Goal: Task Accomplishment & Management: Use online tool/utility

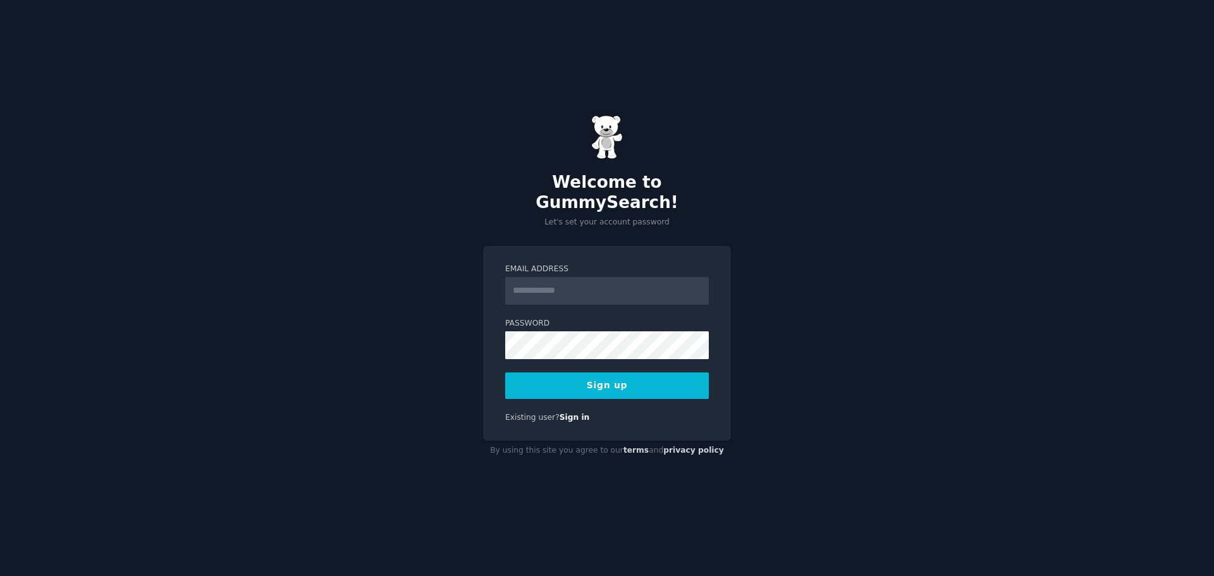
click at [576, 277] on input "Email Address" at bounding box center [607, 291] width 204 height 28
click at [906, 175] on div "Welcome to GummySearch! Let's set your account password Email Address Password …" at bounding box center [607, 288] width 1214 height 576
click at [619, 283] on input "Email Address" at bounding box center [607, 291] width 204 height 28
paste input "**********"
type input "**********"
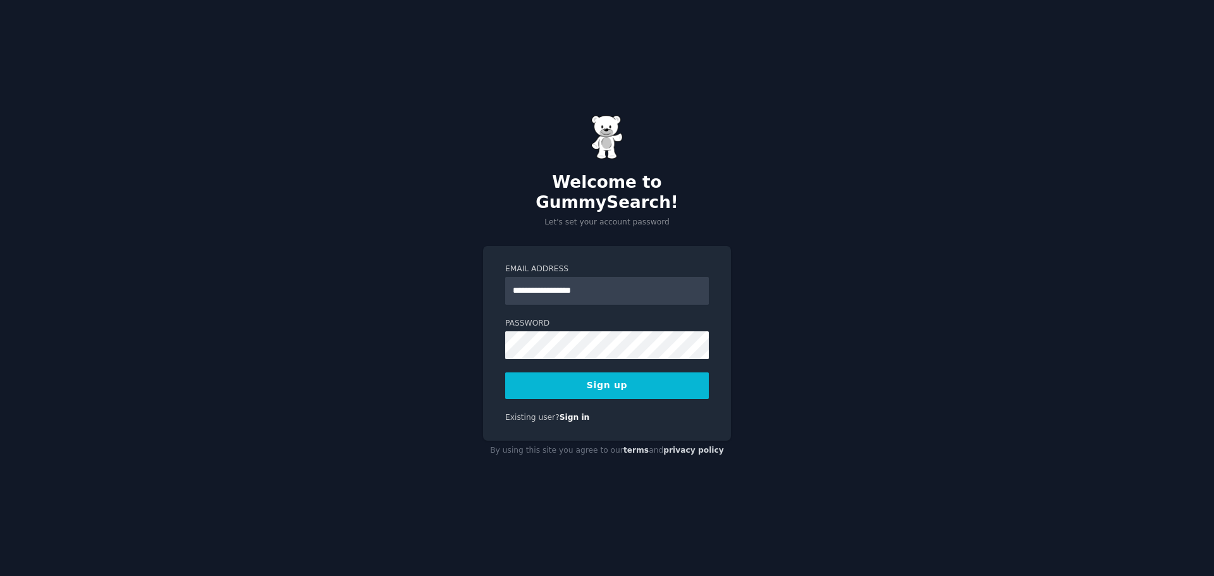
click at [610, 372] on button "Sign up" at bounding box center [607, 385] width 204 height 27
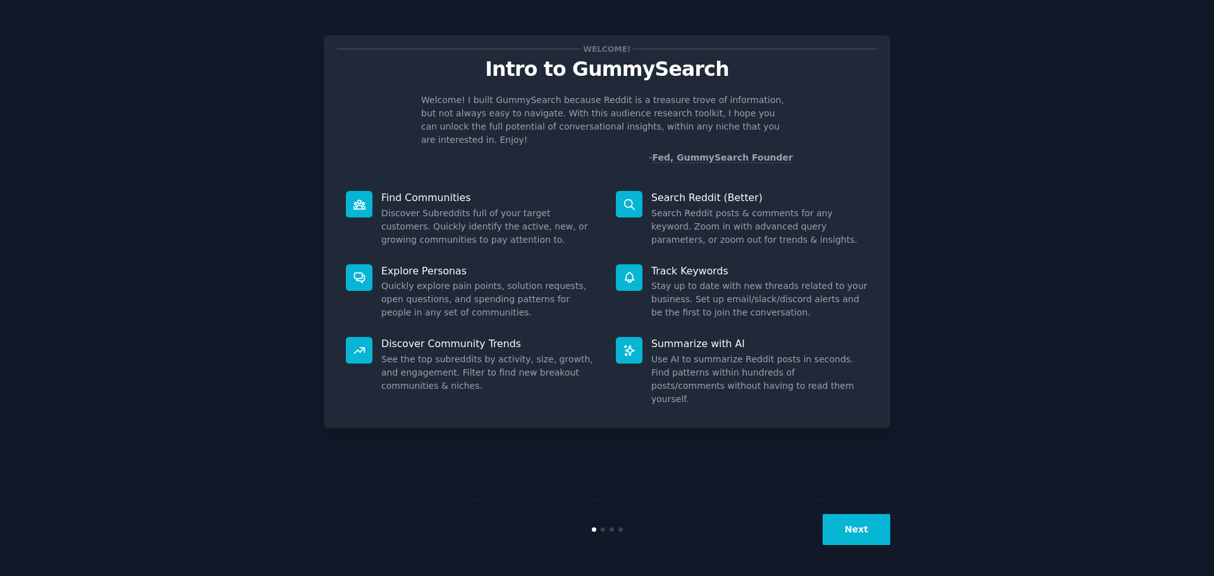
click at [859, 522] on button "Next" at bounding box center [856, 529] width 68 height 31
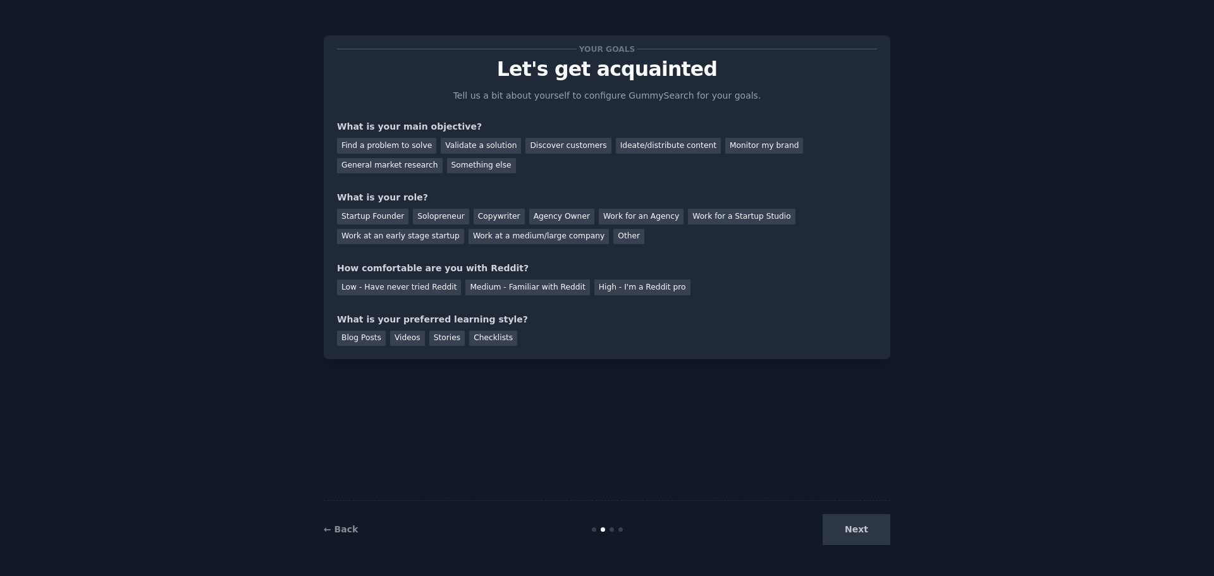
click at [859, 522] on div "Next" at bounding box center [795, 529] width 189 height 31
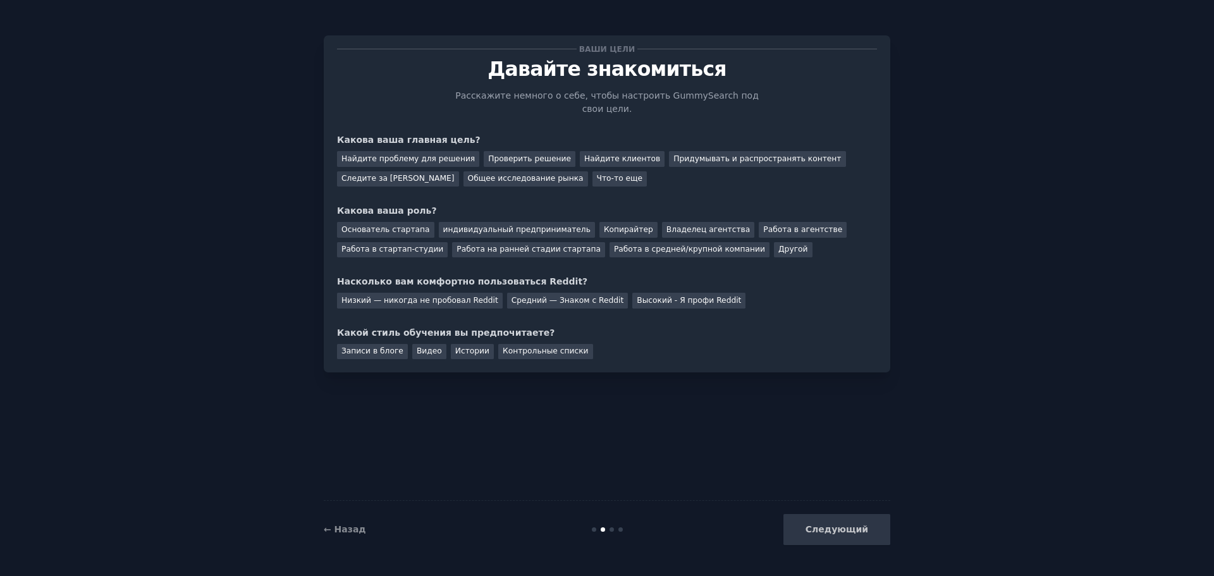
click at [830, 217] on div "Основатель стартапа индивидуальный предприниматель Копирайтер Владелец агентств…" at bounding box center [607, 237] width 540 height 40
click at [673, 154] on font "Придумывать и распространять контент" at bounding box center [757, 158] width 168 height 9
click at [399, 174] on font "Следите за [PERSON_NAME]" at bounding box center [397, 178] width 113 height 9
click at [673, 154] on font "Придумывать и распространять контент" at bounding box center [757, 158] width 168 height 9
click at [763, 225] on font "Работа в агентстве" at bounding box center [802, 229] width 79 height 9
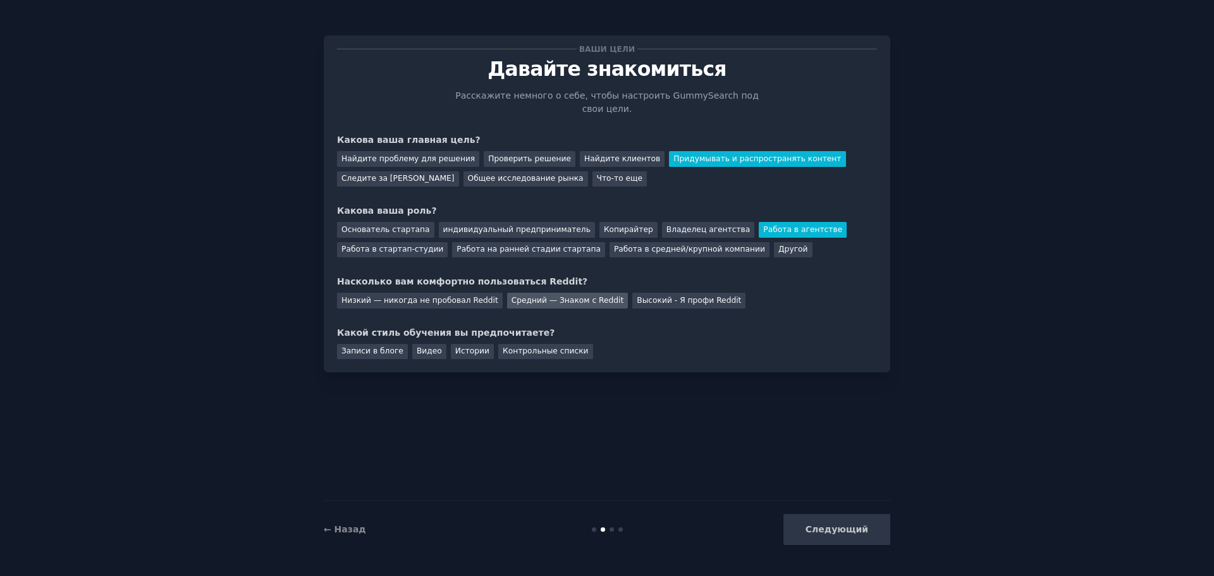
click at [511, 296] on font "Средний — Знаком с Reddit" at bounding box center [567, 300] width 113 height 9
click at [839, 523] on div "Следующий" at bounding box center [795, 529] width 189 height 31
click at [527, 344] on div "Контрольные списки" at bounding box center [545, 352] width 95 height 16
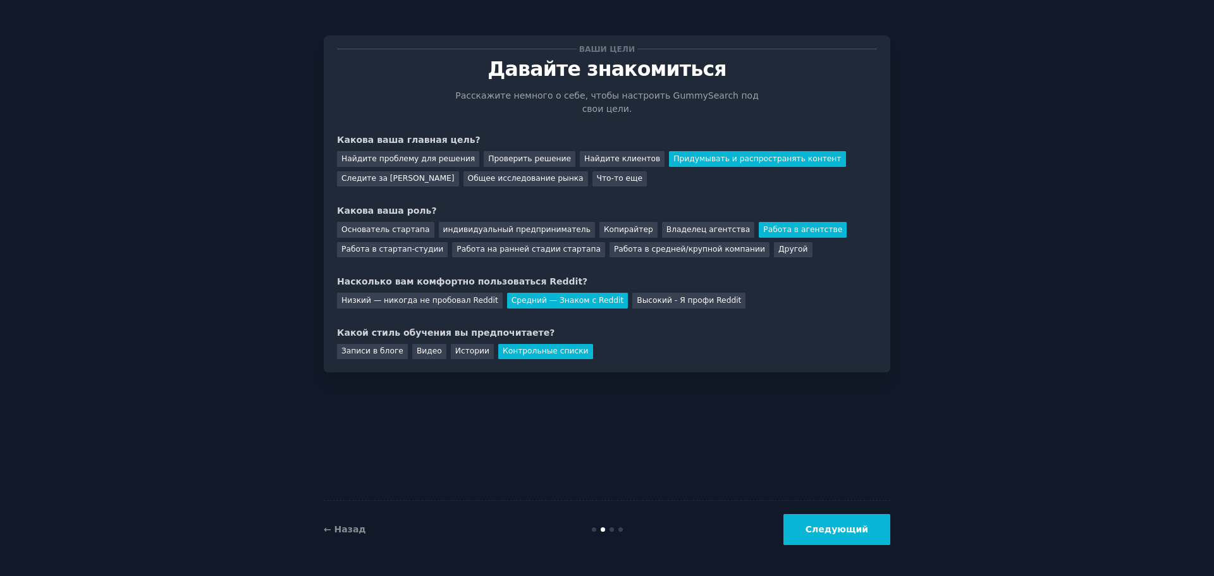
click at [857, 533] on font "Следующий" at bounding box center [836, 529] width 63 height 10
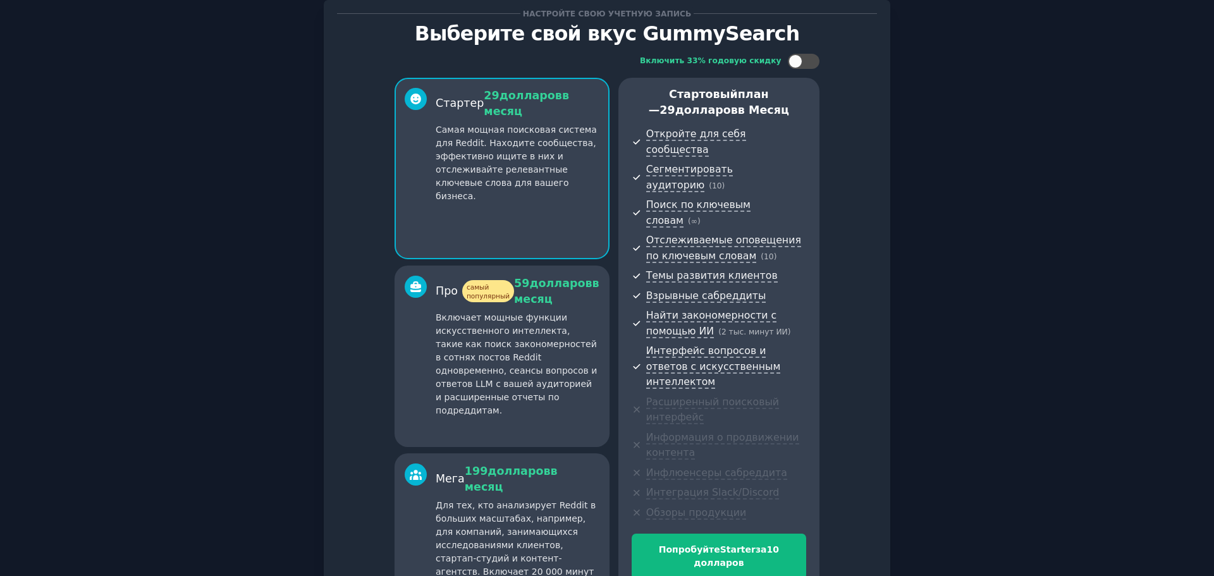
scroll to position [139, 0]
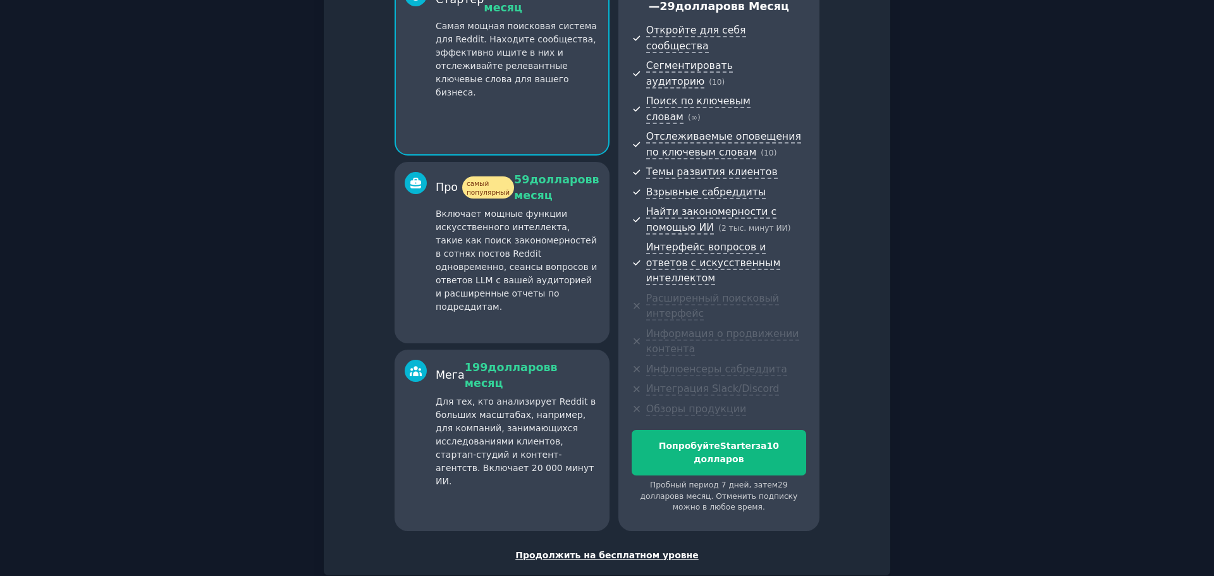
click at [613, 550] on font "Продолжить на бесплатном уровне" at bounding box center [606, 555] width 183 height 10
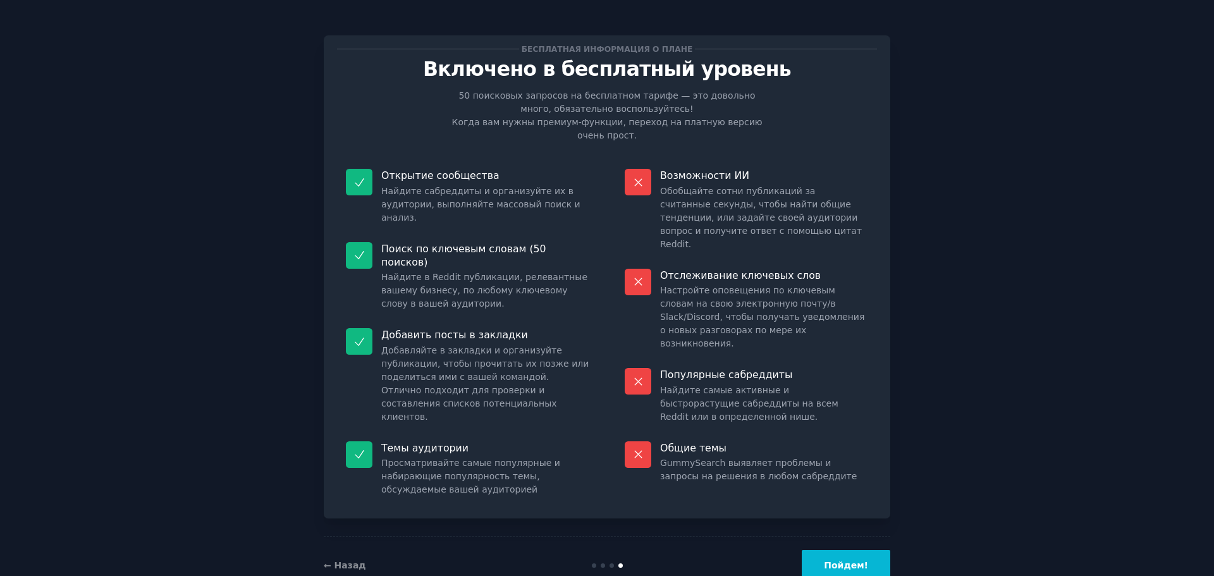
click at [836, 560] on font "Пойдем!" at bounding box center [846, 565] width 44 height 10
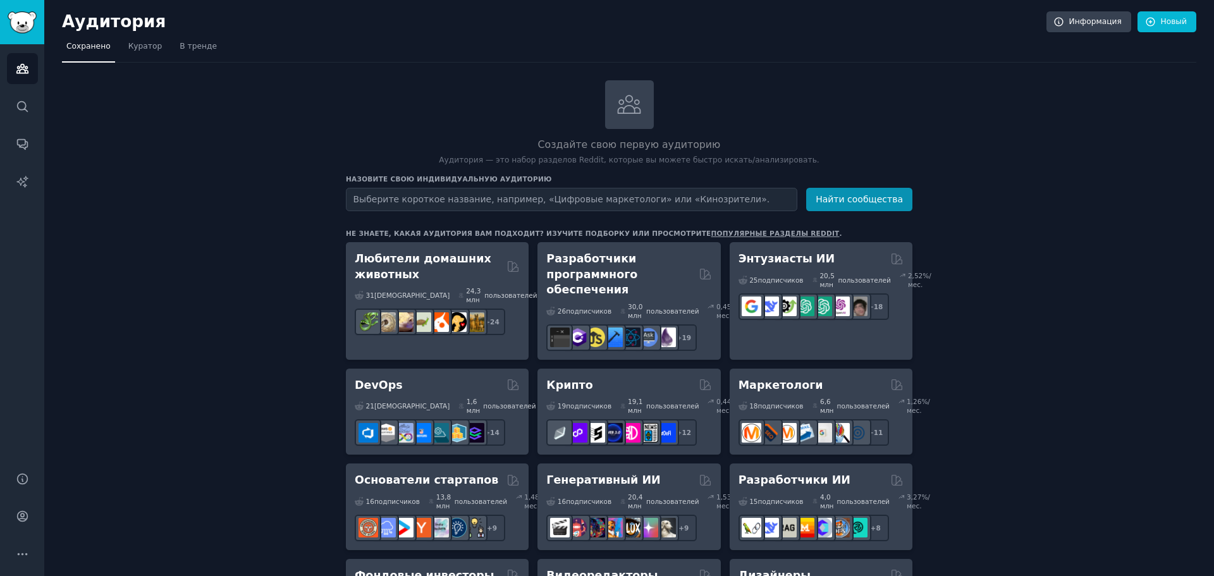
click at [667, 188] on input "text" at bounding box center [571, 199] width 451 height 23
type input "т"
type input "NFSW"
click at [806, 188] on button "Найти сообщества" at bounding box center [859, 199] width 106 height 23
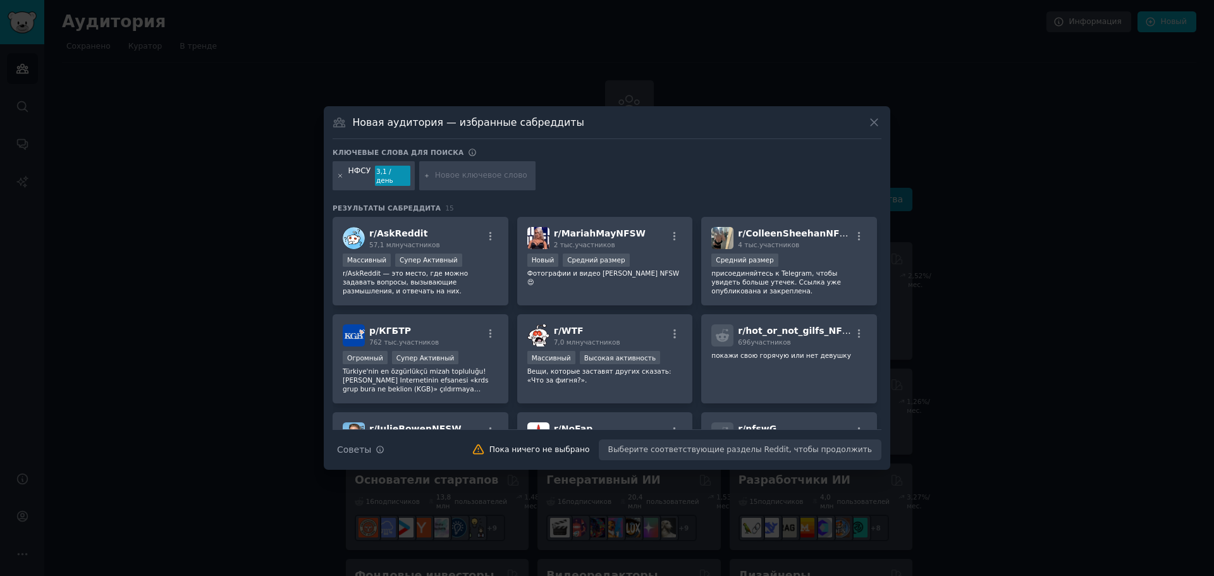
click at [341, 174] on icon at bounding box center [340, 176] width 7 height 7
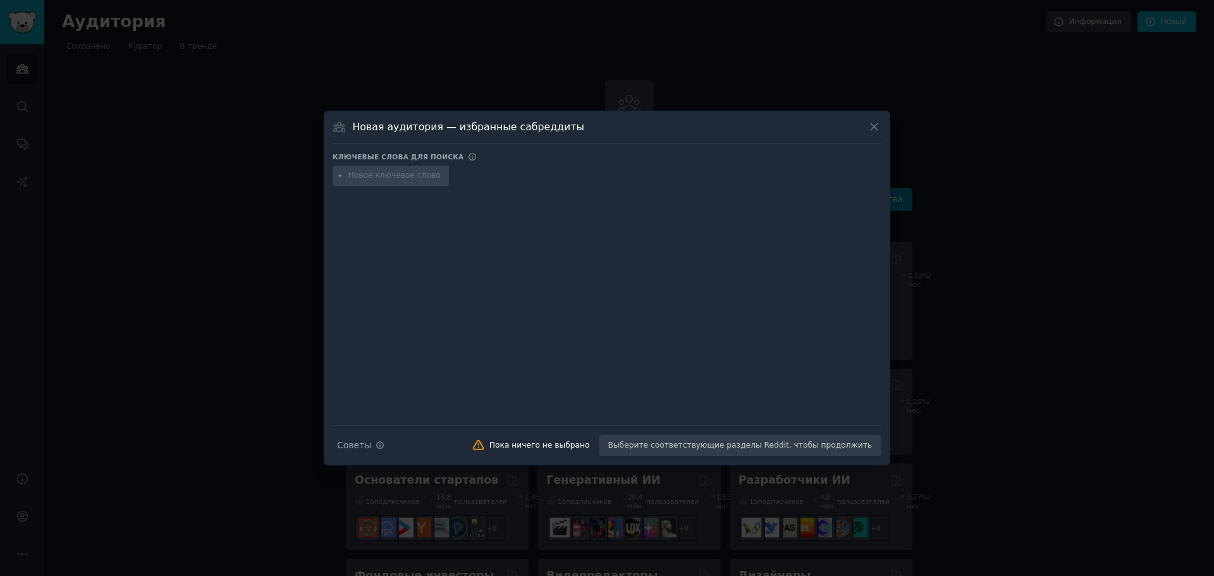
paste input "NSFW"
type input "NSFW"
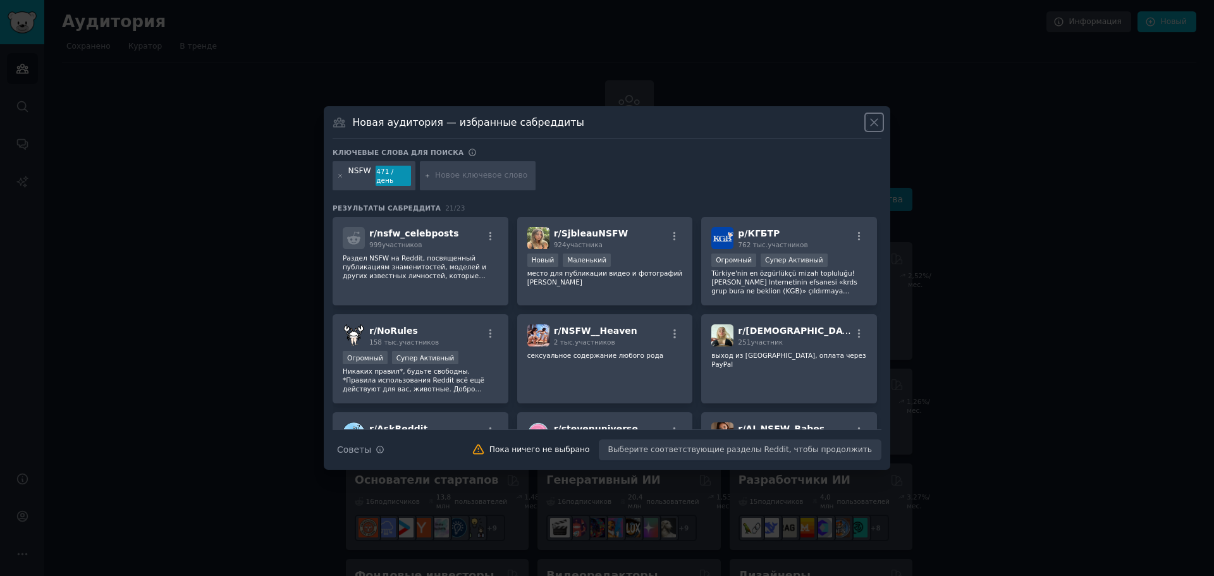
click at [869, 125] on icon at bounding box center [873, 122] width 13 height 13
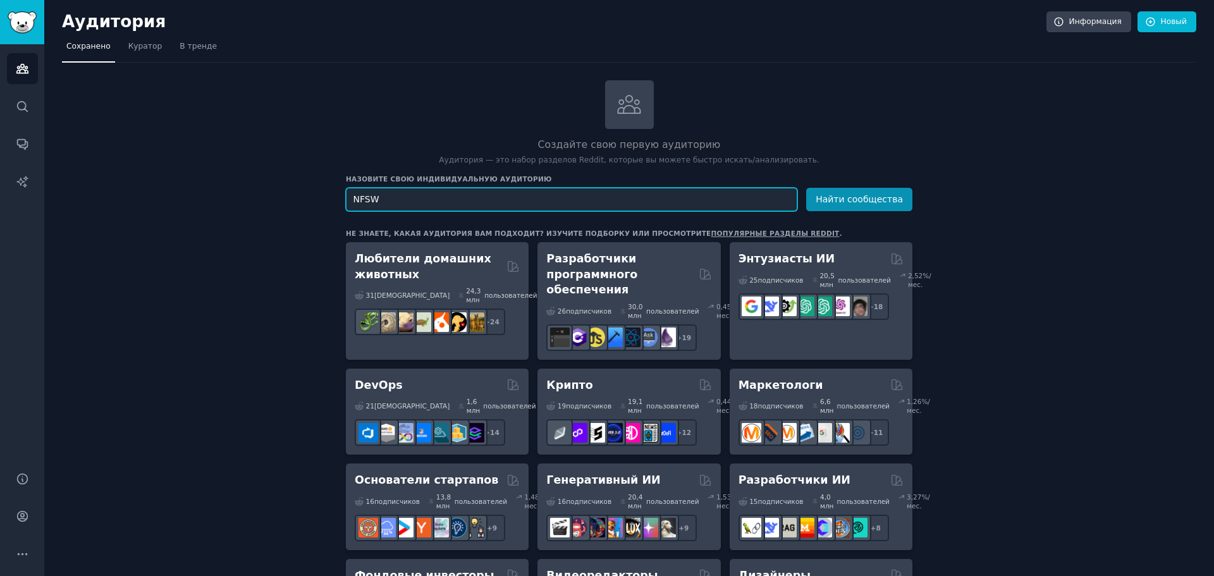
drag, startPoint x: 393, startPoint y: 192, endPoint x: 319, endPoint y: 190, distance: 74.0
paste input "SFW"
type input "NSFW"
click at [842, 198] on font "Найти сообщества" at bounding box center [858, 199] width 87 height 10
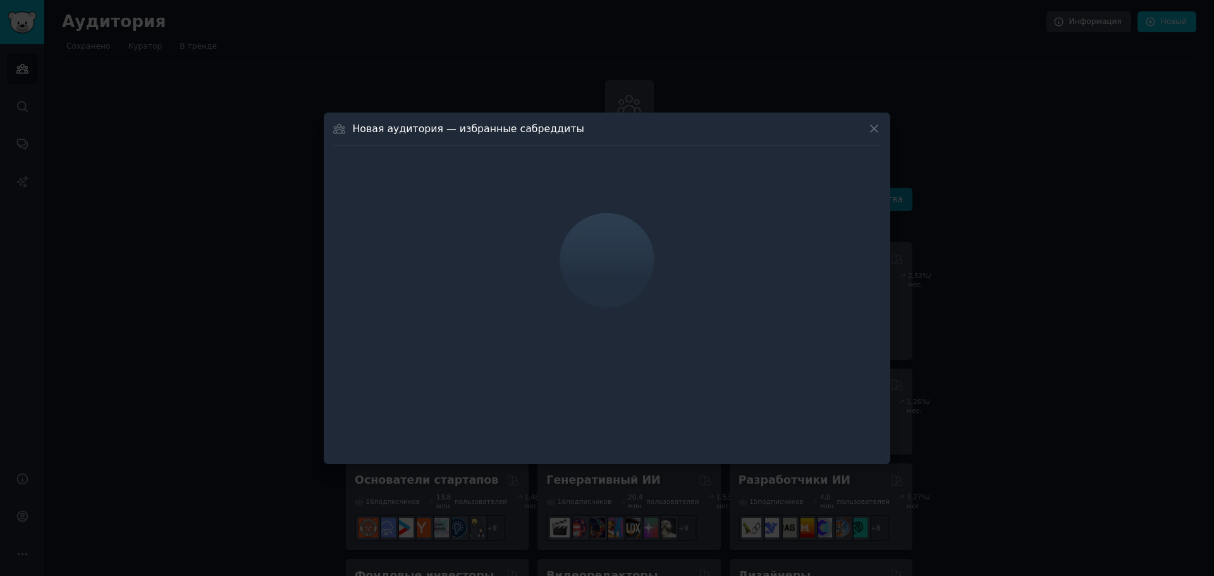
click at [254, 102] on div at bounding box center [607, 288] width 1214 height 576
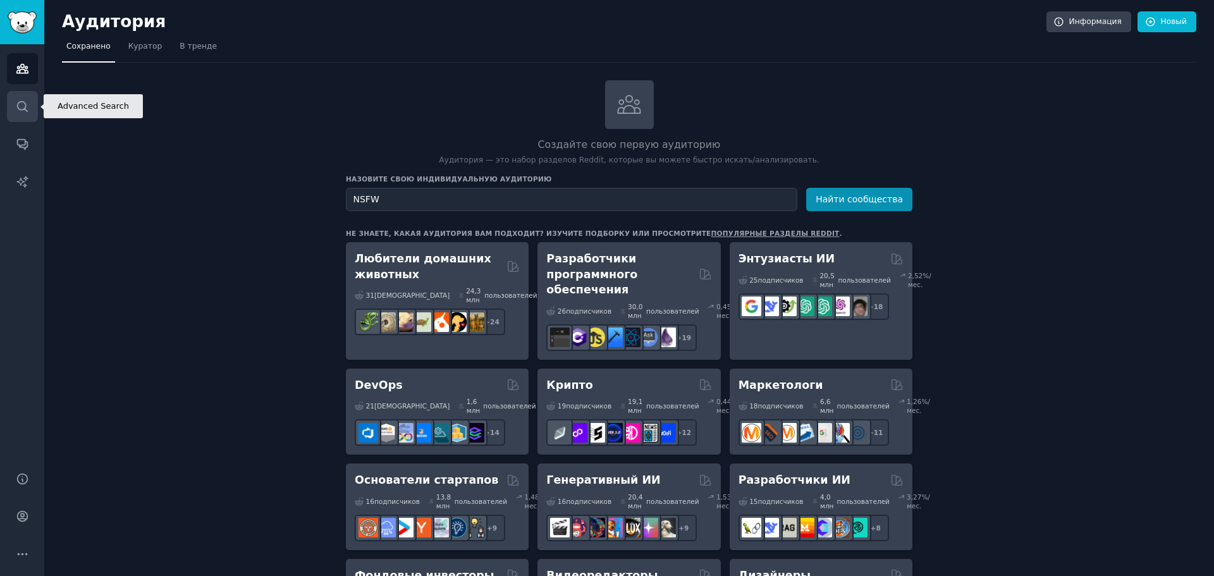
click at [16, 102] on icon "Боковая панель" at bounding box center [22, 106] width 13 height 13
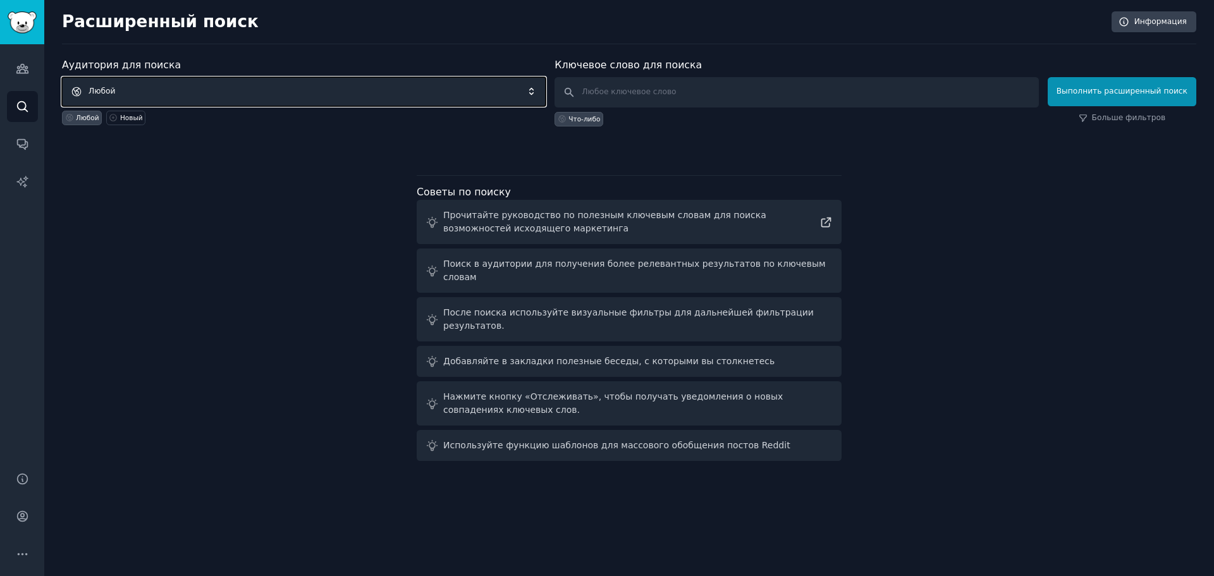
click at [131, 95] on span "Любой" at bounding box center [304, 91] width 484 height 29
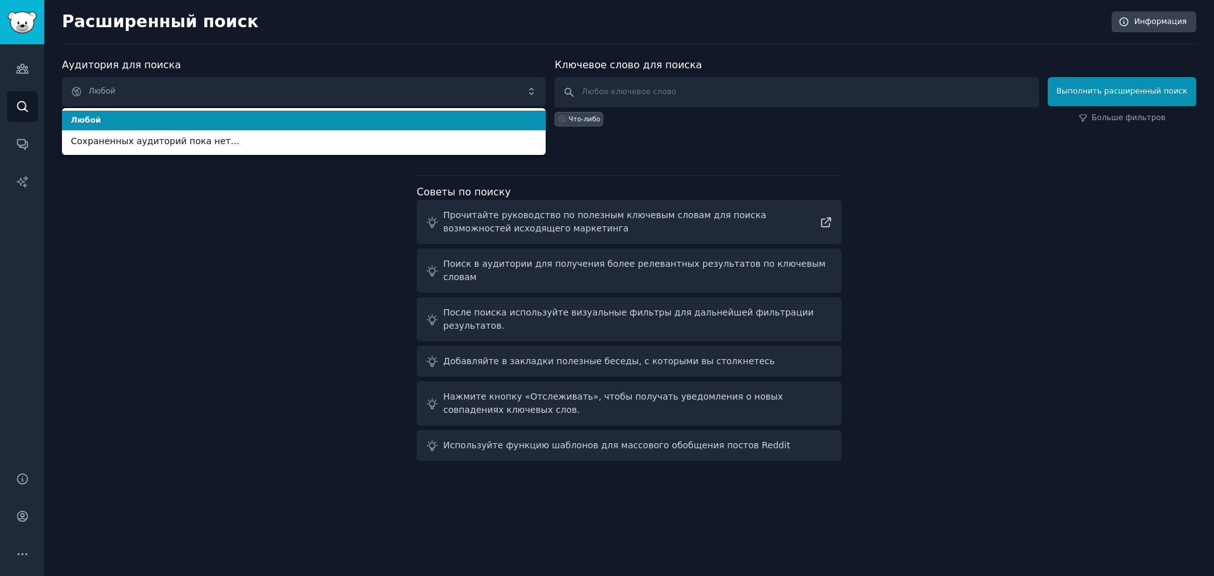
drag, startPoint x: 131, startPoint y: 95, endPoint x: 94, endPoint y: 174, distance: 88.2
click at [94, 174] on div "Аудитория для поиска Любой Любой Сохраненных аудиторий пока нет... Любой Новый …" at bounding box center [629, 262] width 1134 height 408
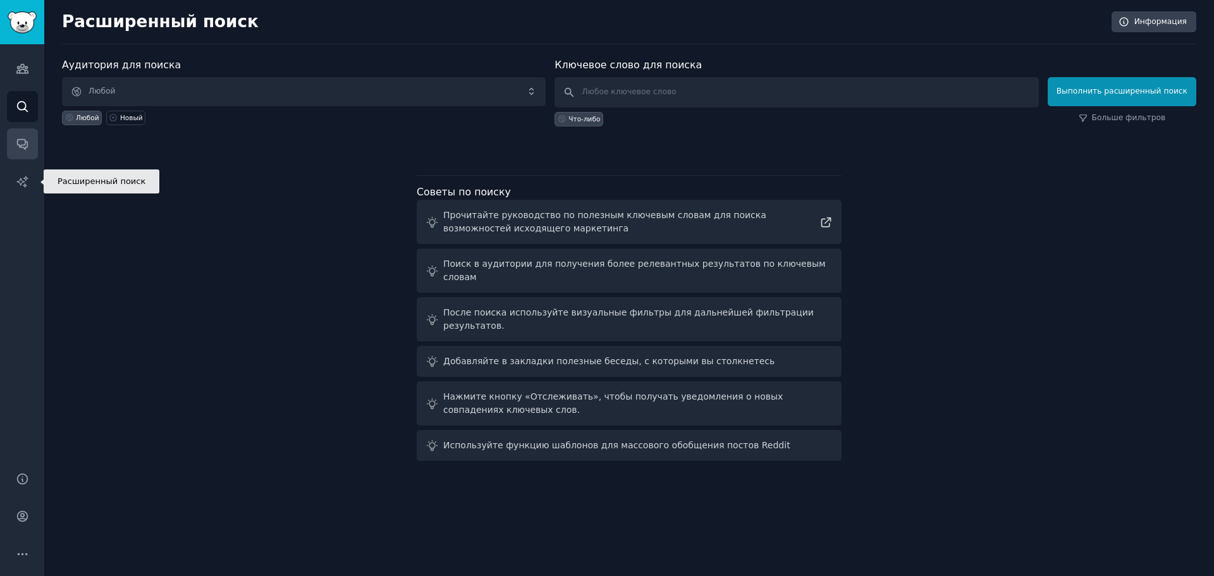
click at [37, 143] on link "Разговоры" at bounding box center [22, 143] width 31 height 31
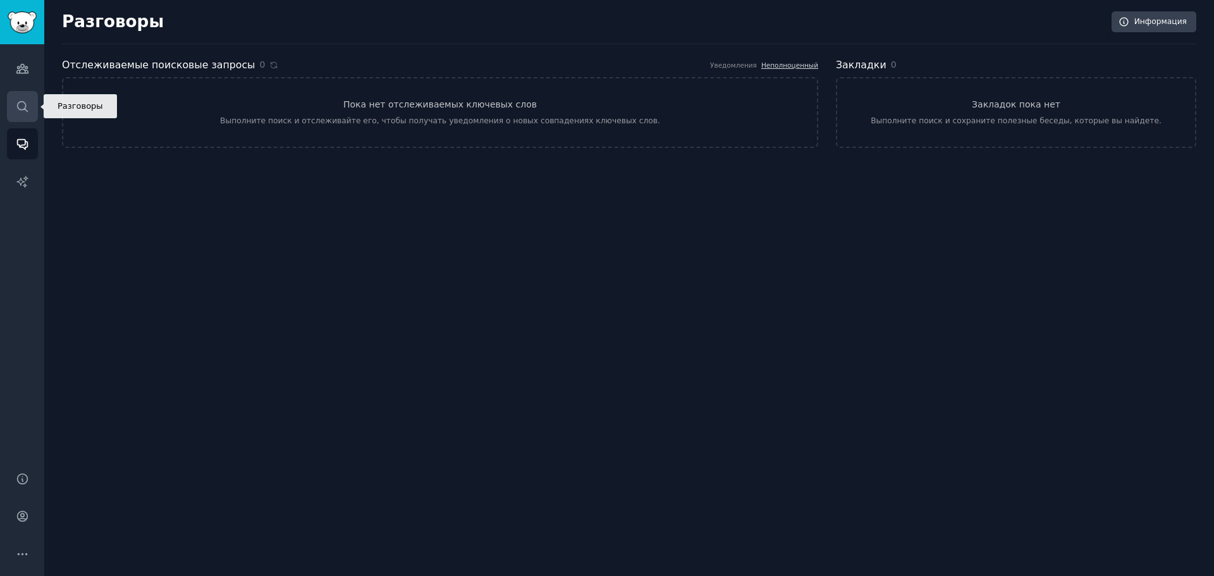
click at [34, 106] on link "Поиск" at bounding box center [22, 106] width 31 height 31
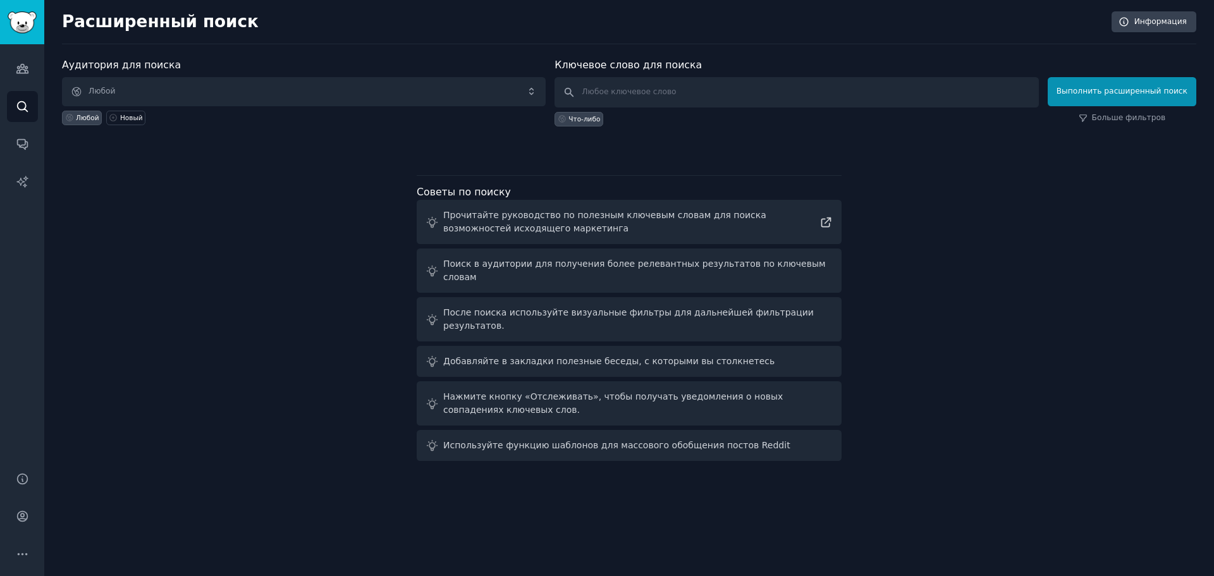
click at [40, 71] on div "Аудитория Поиск Разговоры Отчеты ИИ" at bounding box center [22, 250] width 44 height 412
click at [30, 20] on img "Боковая панель" at bounding box center [22, 22] width 29 height 22
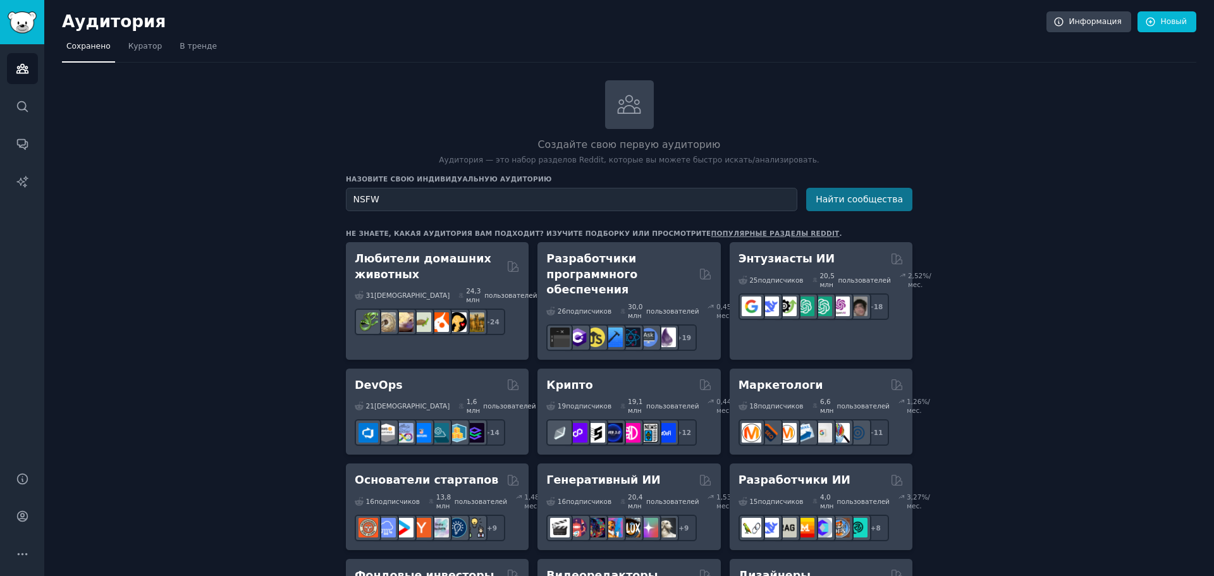
type input "NSFW"
click at [829, 202] on font "Найти сообщества" at bounding box center [858, 199] width 87 height 10
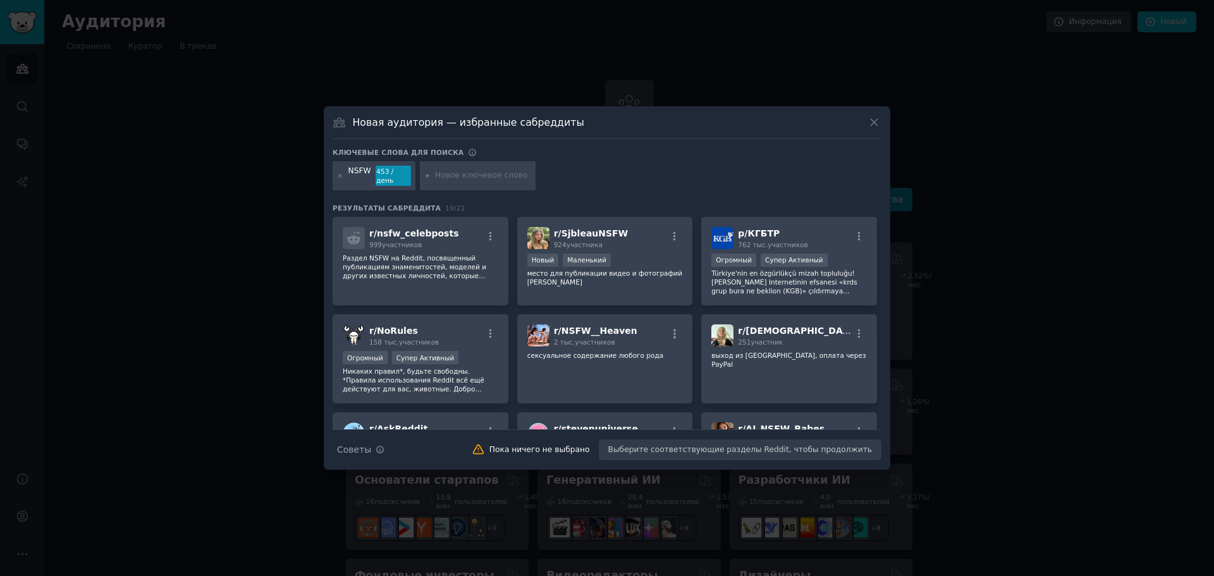
click at [476, 176] on input "text" at bounding box center [483, 175] width 96 height 11
click at [592, 234] on font "SjbleauNSFW" at bounding box center [594, 233] width 66 height 10
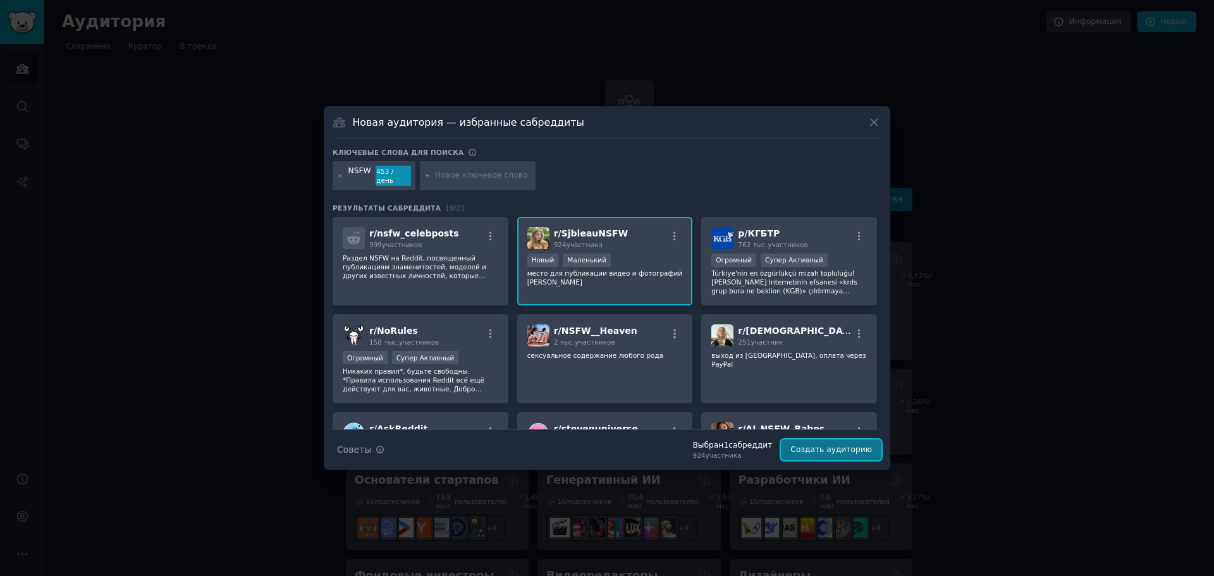
click at [801, 445] on font "Создать аудиторию" at bounding box center [831, 449] width 82 height 9
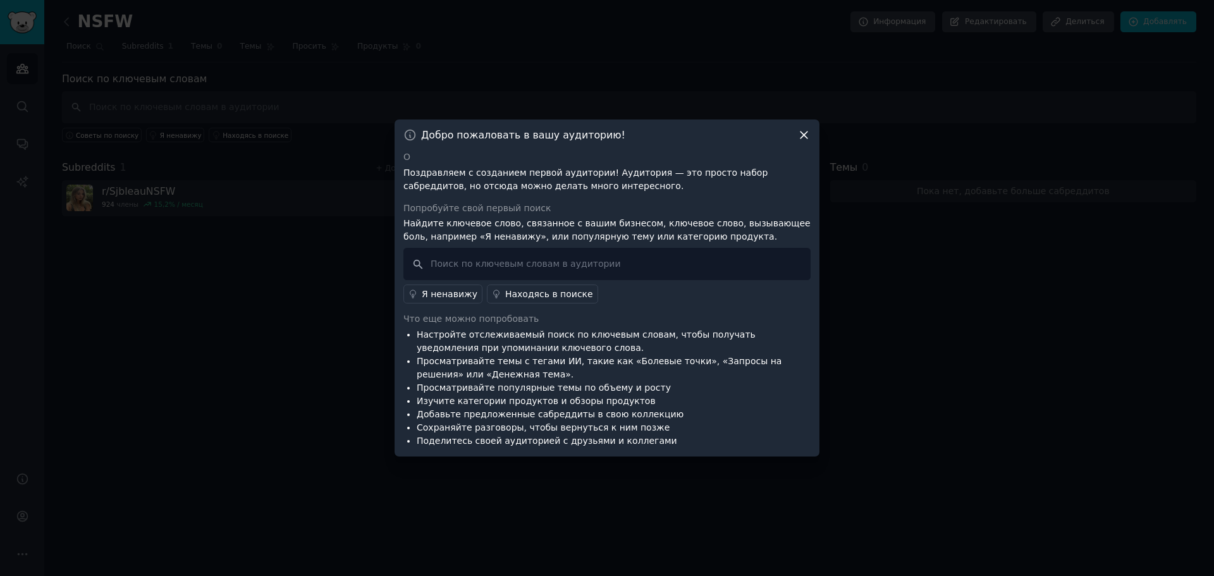
click at [803, 136] on icon at bounding box center [803, 135] width 7 height 7
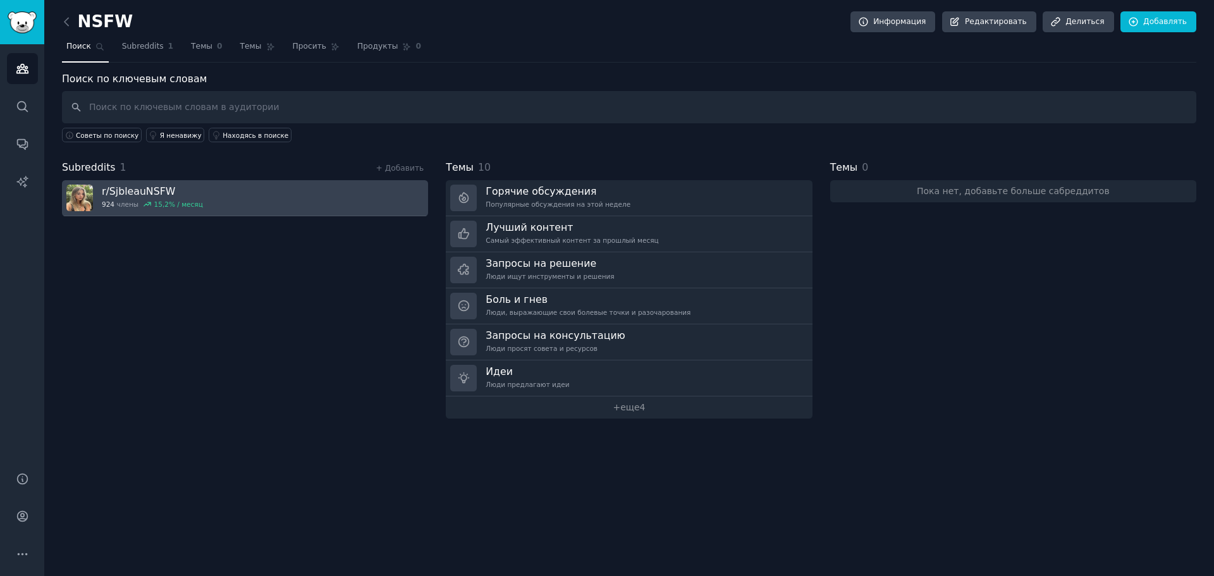
click at [121, 202] on font "члены" at bounding box center [128, 204] width 22 height 8
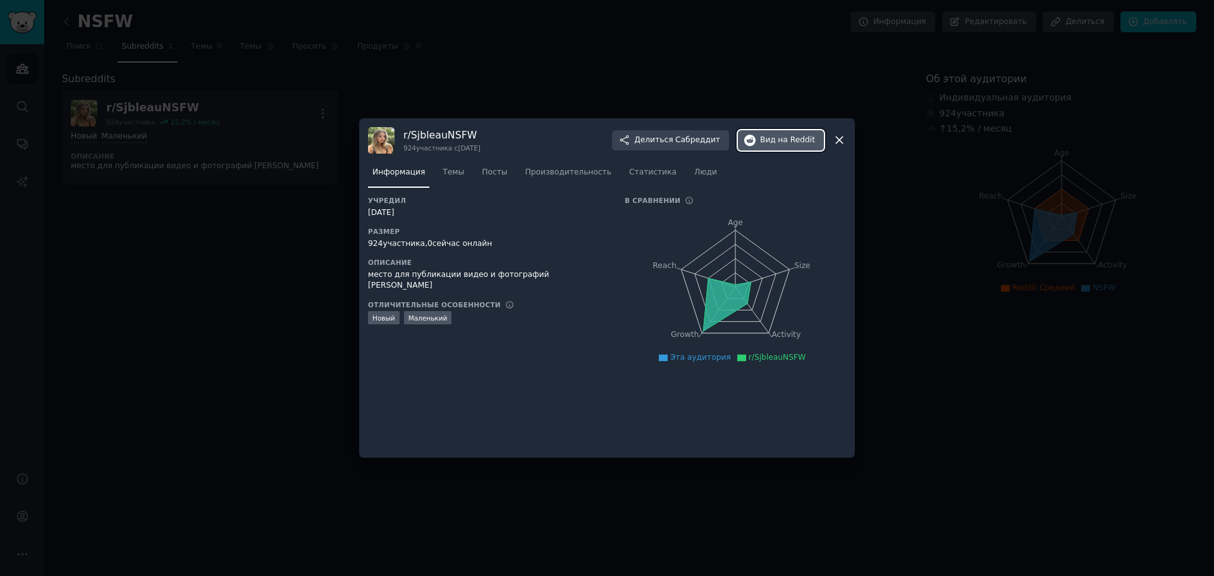
click at [796, 144] on font "на Reddit" at bounding box center [796, 139] width 37 height 9
click at [842, 133] on icon at bounding box center [839, 139] width 13 height 13
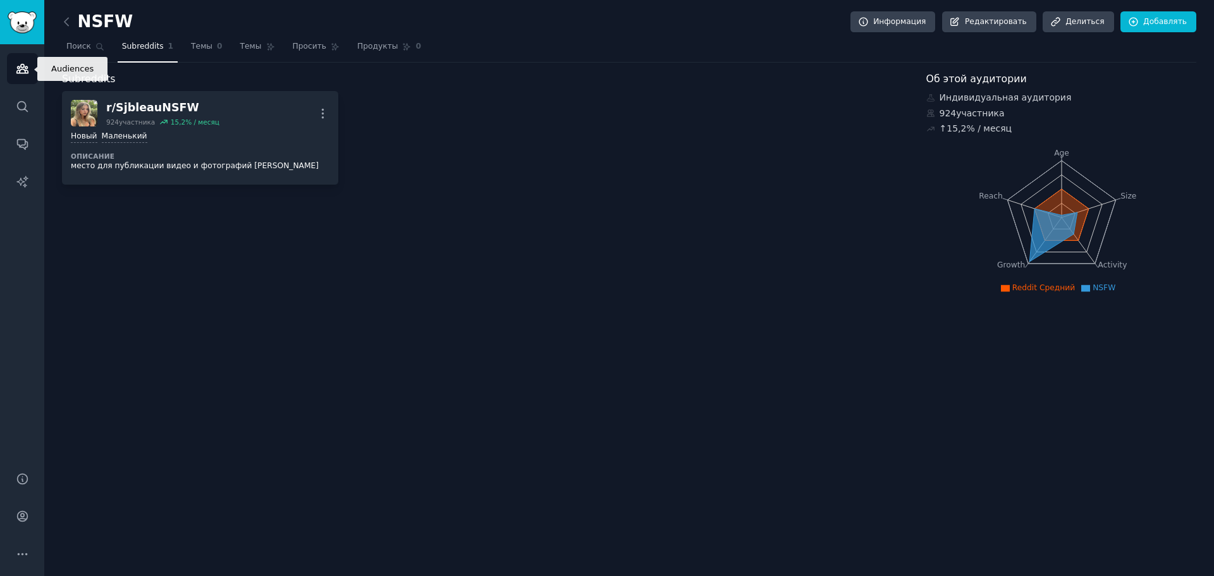
click at [27, 61] on link "Аудитория" at bounding box center [22, 68] width 31 height 31
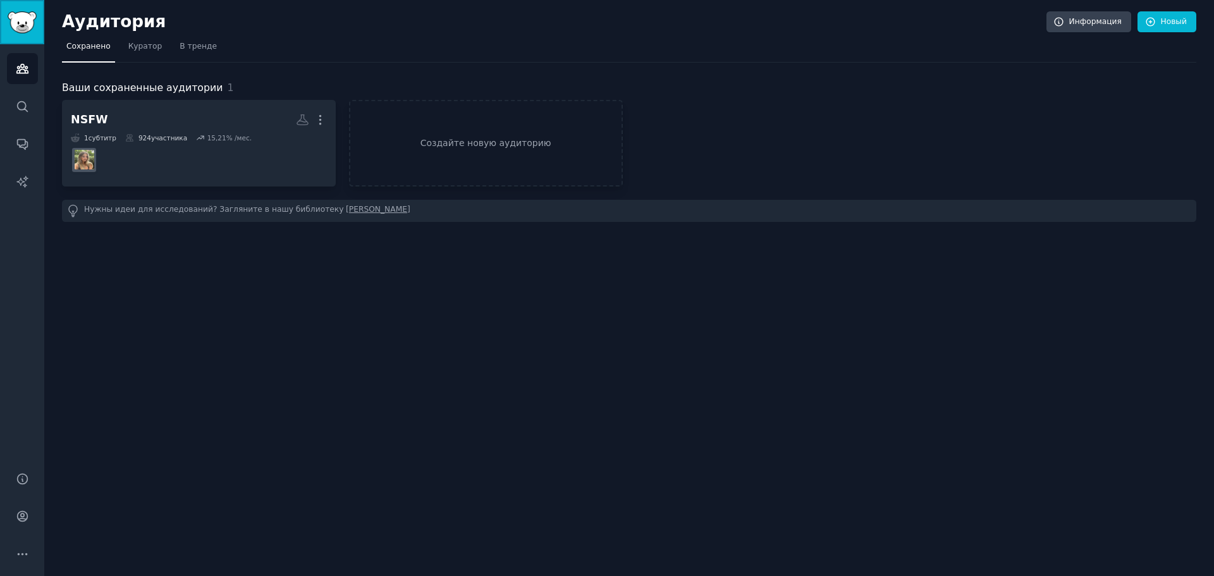
click at [23, 21] on img "Боковая панель" at bounding box center [22, 22] width 29 height 22
click at [25, 109] on icon "Боковая панель" at bounding box center [22, 106] width 10 height 10
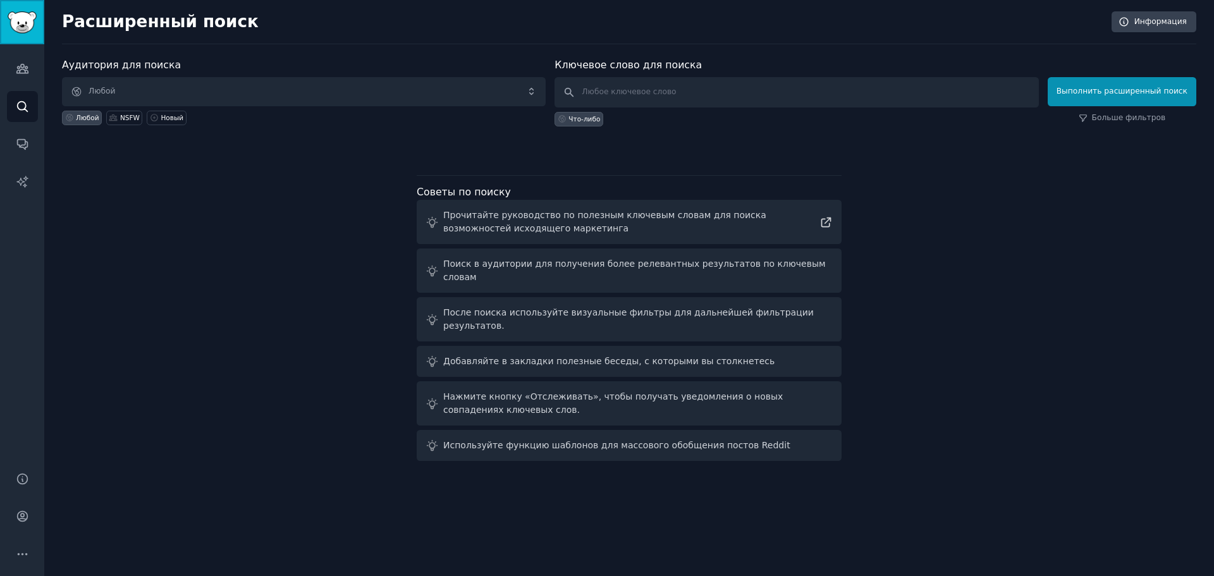
click at [23, 30] on img "Боковая панель" at bounding box center [22, 22] width 29 height 22
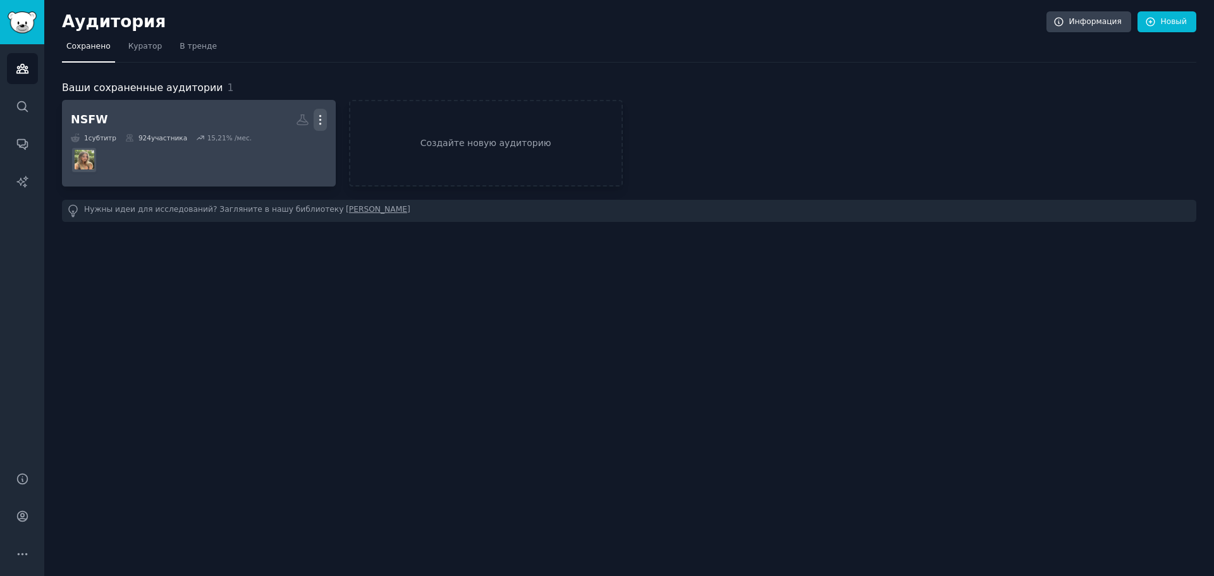
click at [317, 118] on icon "button" at bounding box center [320, 119] width 13 height 13
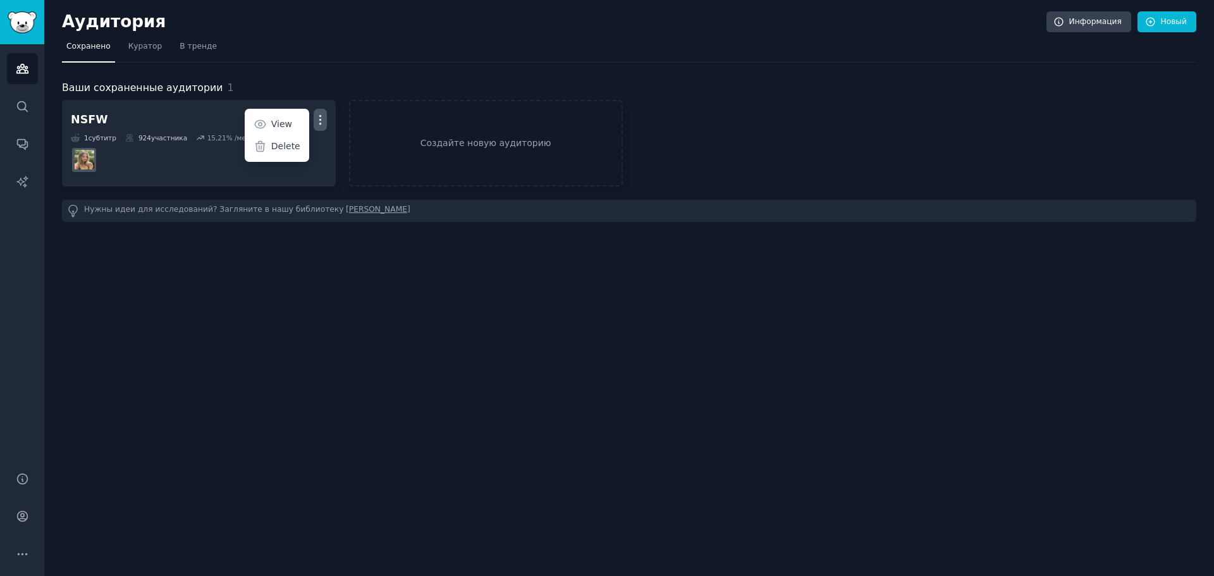
click at [274, 142] on p "Delete" at bounding box center [285, 146] width 29 height 13
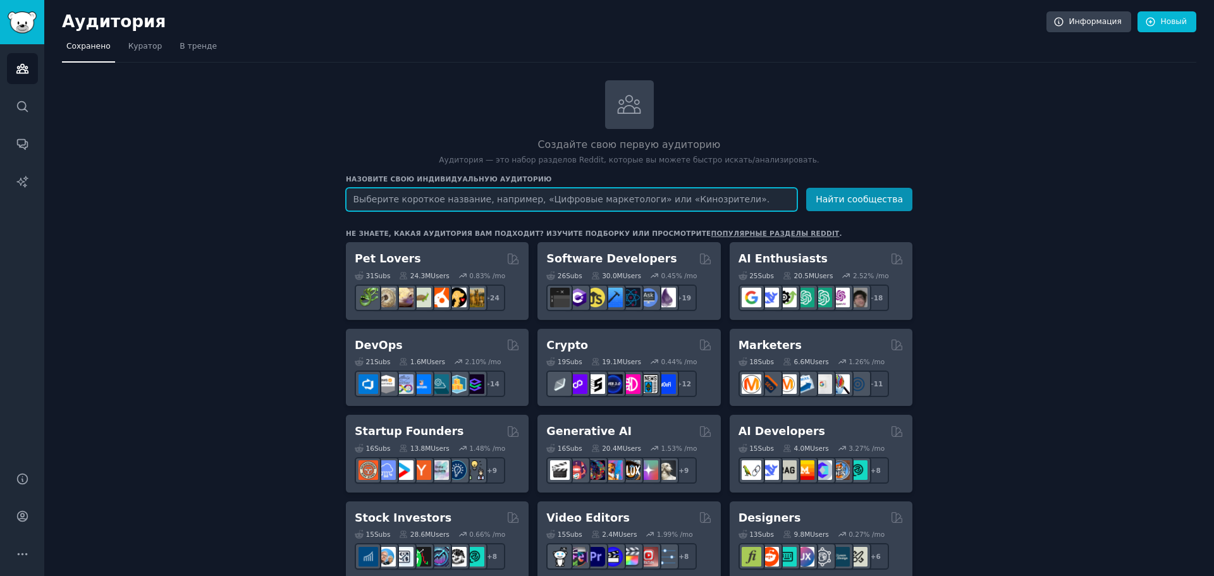
click at [436, 207] on input "text" at bounding box center [571, 199] width 451 height 23
paste input "Glamour Babe"
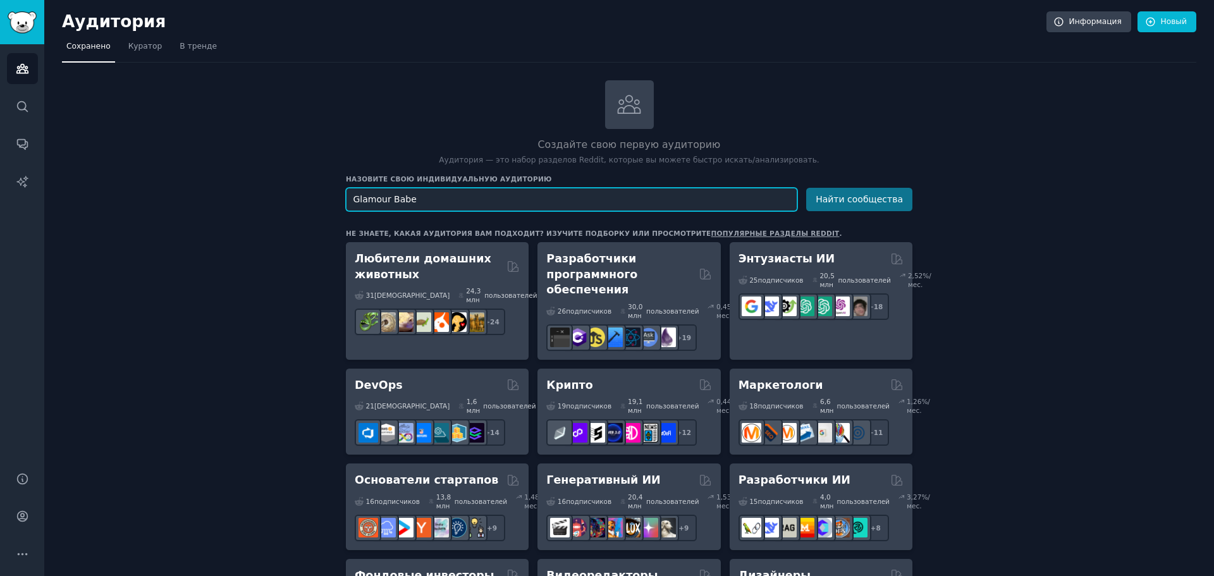
type input "Glamour Babe"
click at [831, 204] on font "Найти сообщества" at bounding box center [858, 199] width 87 height 10
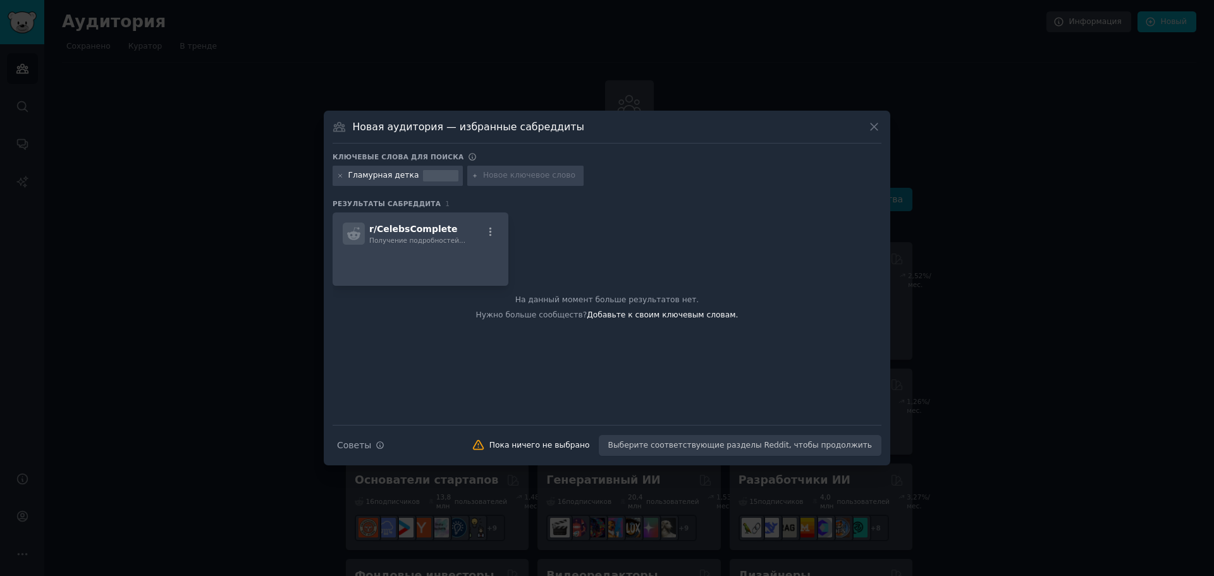
click at [783, 436] on div "Советы по поиску Советы Пока ничего не выбрано Выберите соответствующие разделы…" at bounding box center [607, 441] width 549 height 32
drag, startPoint x: 532, startPoint y: 449, endPoint x: 539, endPoint y: 447, distance: 7.8
click at [539, 447] on font "Пока ничего не выбрано" at bounding box center [539, 445] width 101 height 9
click at [247, 371] on div at bounding box center [607, 288] width 1214 height 576
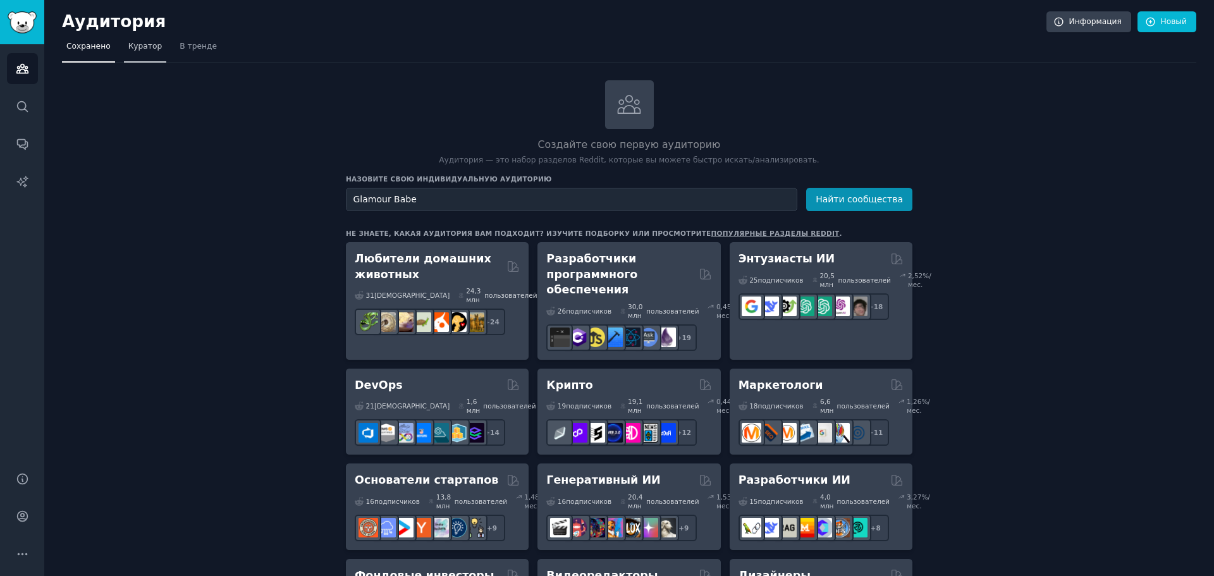
click at [150, 48] on font "Куратор" at bounding box center [145, 46] width 34 height 9
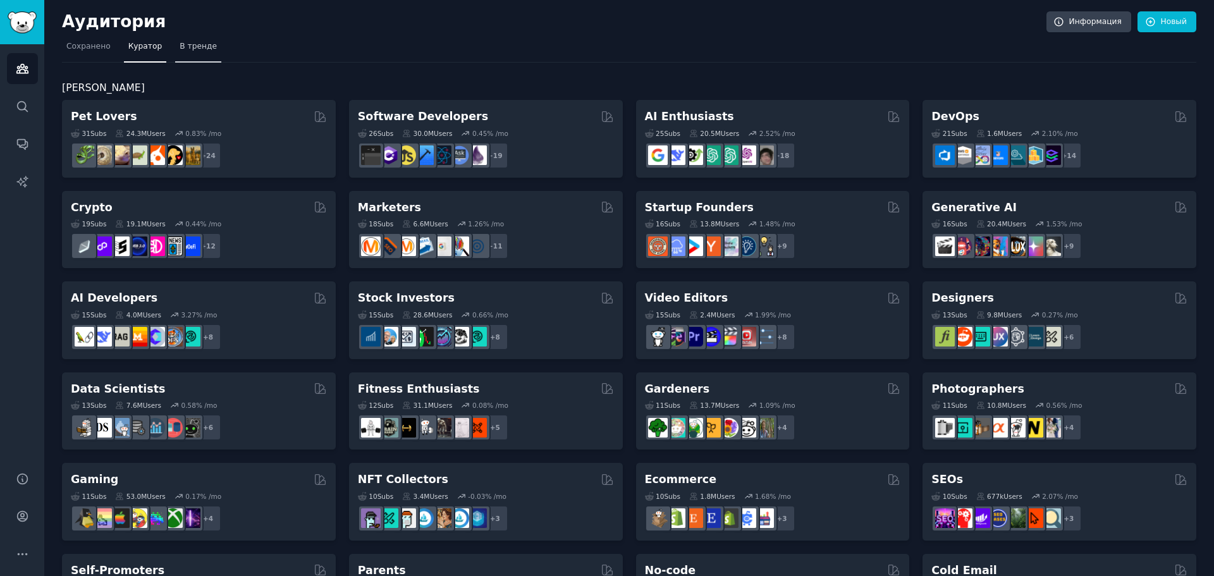
click at [180, 44] on font "В тренде" at bounding box center [198, 46] width 37 height 9
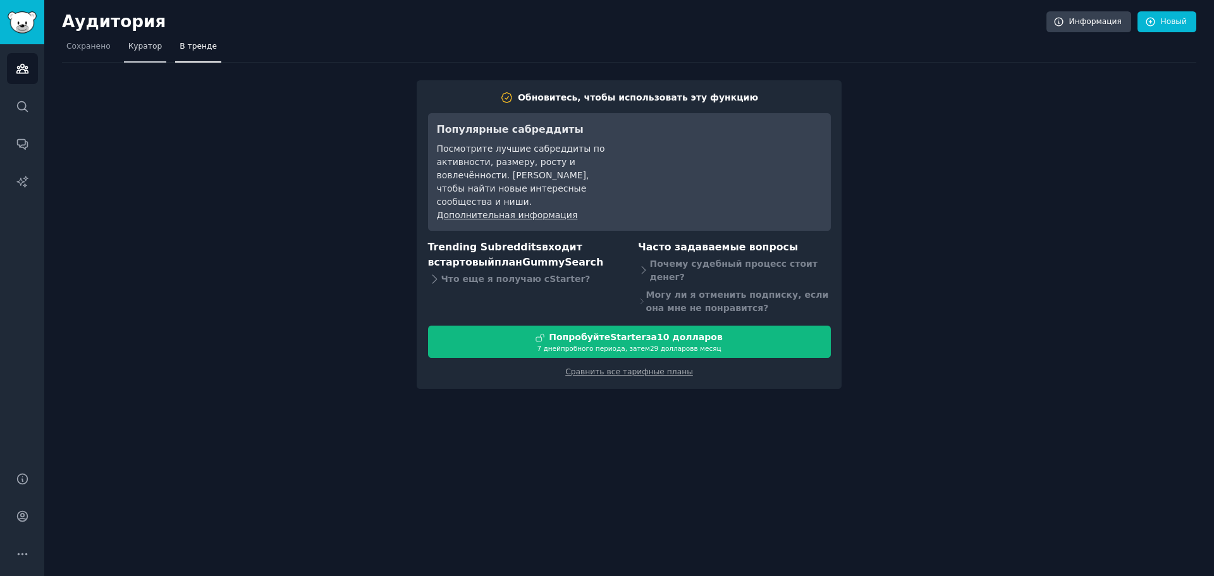
click at [128, 45] on font "Куратор" at bounding box center [145, 46] width 34 height 9
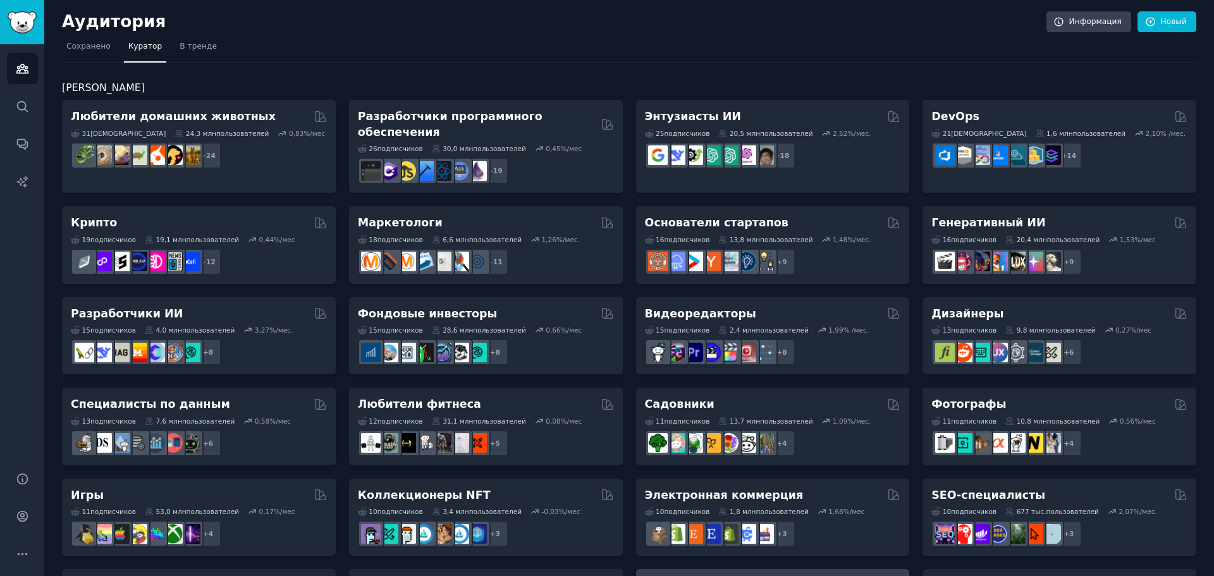
scroll to position [436, 0]
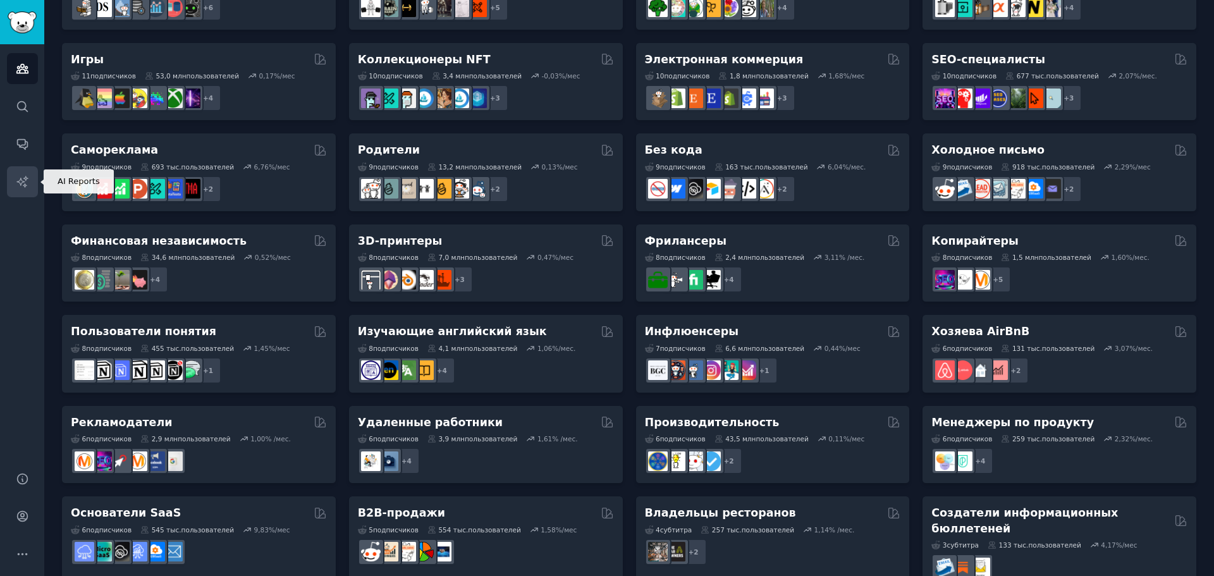
click at [12, 181] on link "Отчеты ИИ" at bounding box center [22, 181] width 31 height 31
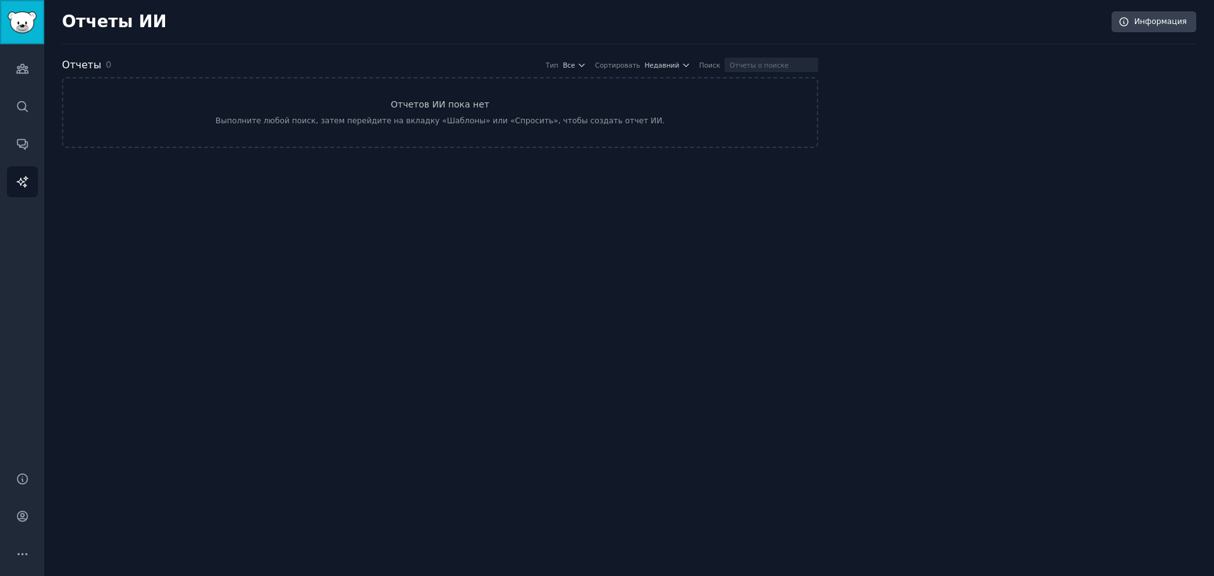
click at [15, 1] on link "Боковая панель" at bounding box center [22, 22] width 44 height 44
